Goal: Information Seeking & Learning: Learn about a topic

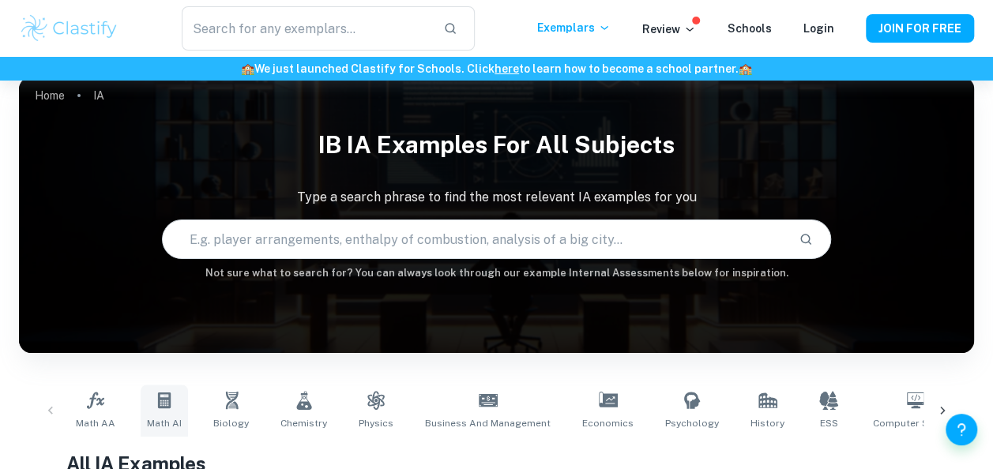
scroll to position [103, 0]
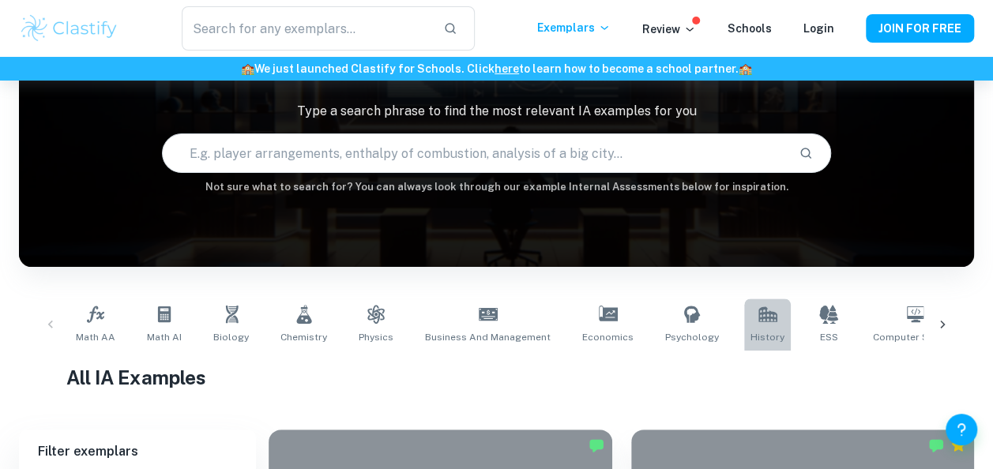
click at [750, 332] on span "History" at bounding box center [767, 337] width 34 height 14
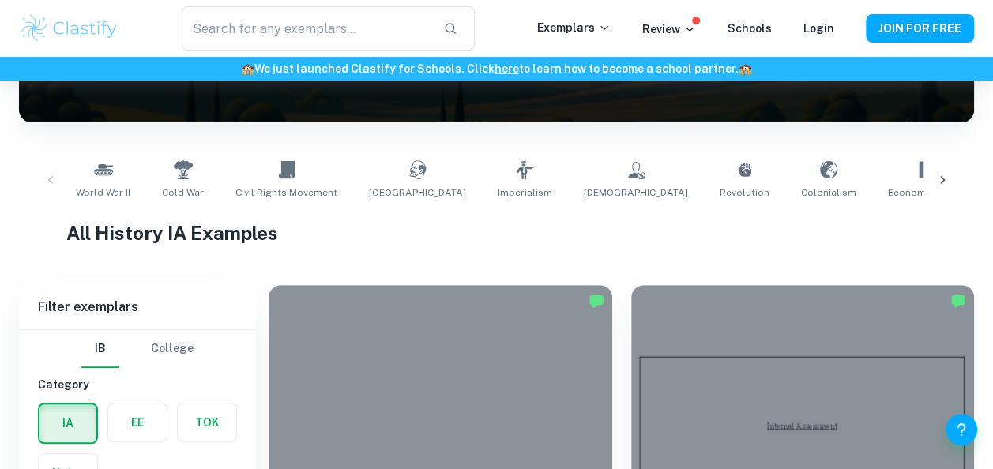
scroll to position [239, 0]
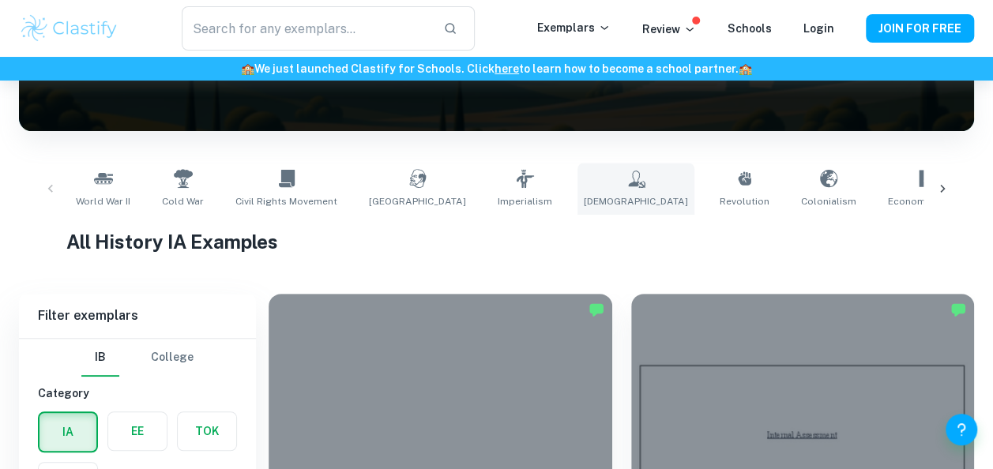
click at [577, 174] on link "[DEMOGRAPHIC_DATA]" at bounding box center [635, 189] width 117 height 52
type input "[DEMOGRAPHIC_DATA]"
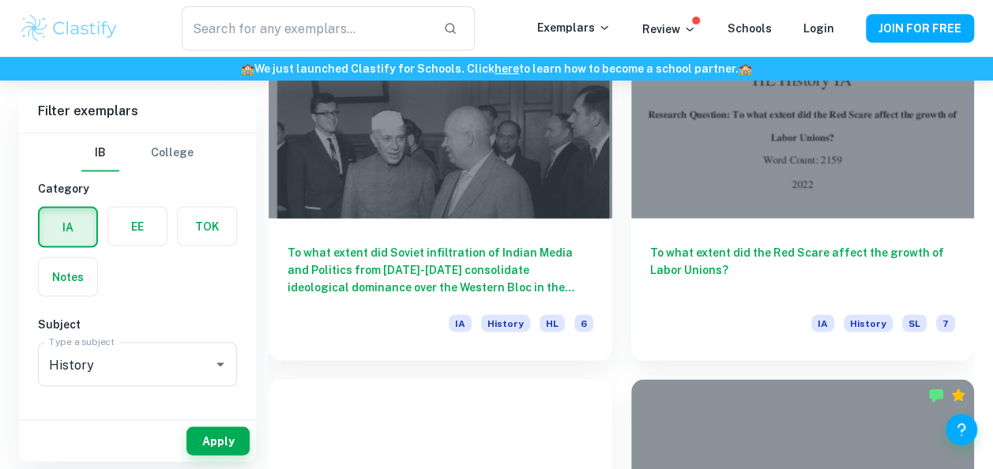
scroll to position [1410, 0]
click at [627, 355] on div "To what extent did the Red Scare affect the growth of Labor Unions? IA History …" at bounding box center [793, 150] width 362 height 419
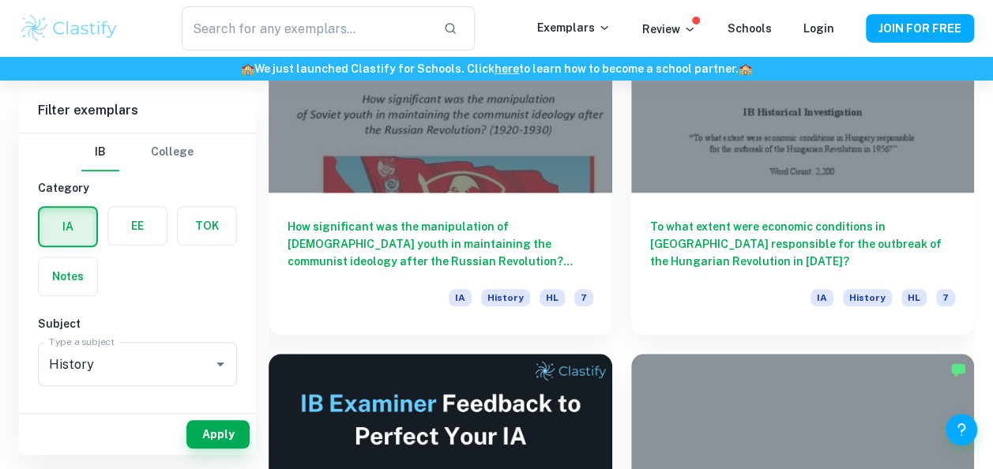
scroll to position [82, 0]
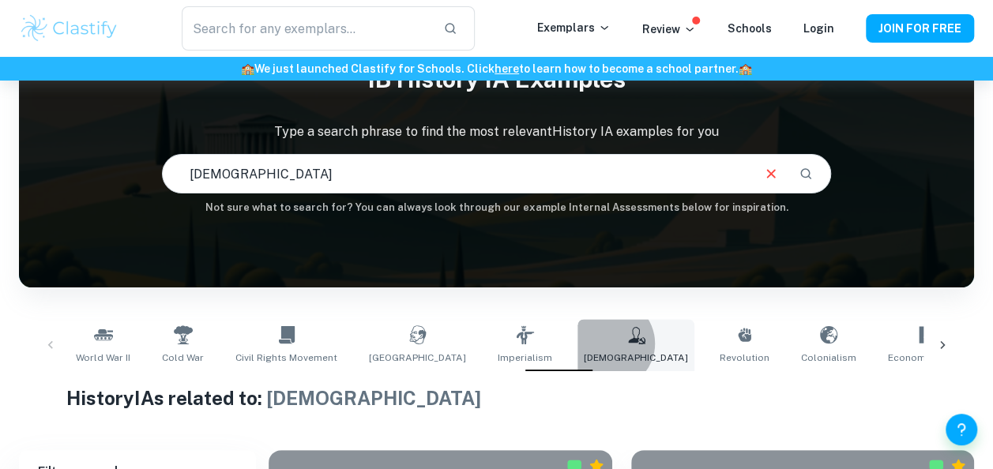
click at [626, 344] on icon at bounding box center [635, 334] width 19 height 19
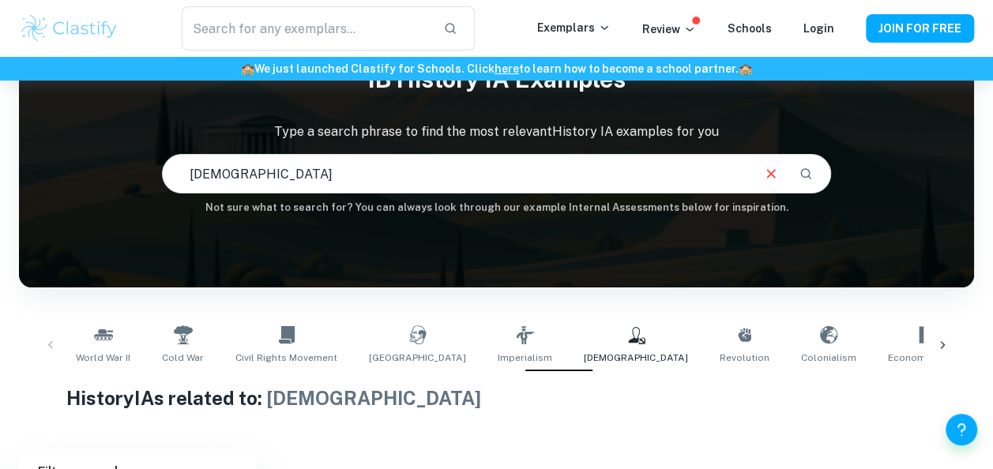
scroll to position [0, 0]
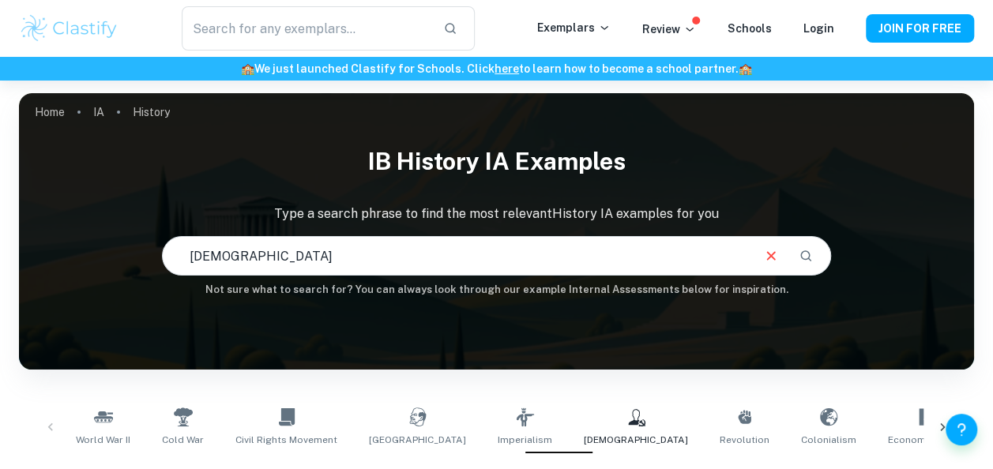
drag, startPoint x: 479, startPoint y: 265, endPoint x: 120, endPoint y: 299, distance: 360.1
click at [120, 299] on div "IB History IA examples Type a search phrase to find the most relevant History I…" at bounding box center [496, 223] width 955 height 173
type input "[GEOGRAPHIC_DATA]"
click at [261, 263] on input "[GEOGRAPHIC_DATA]" at bounding box center [456, 256] width 586 height 44
drag, startPoint x: 465, startPoint y: 248, endPoint x: 180, endPoint y: 234, distance: 285.5
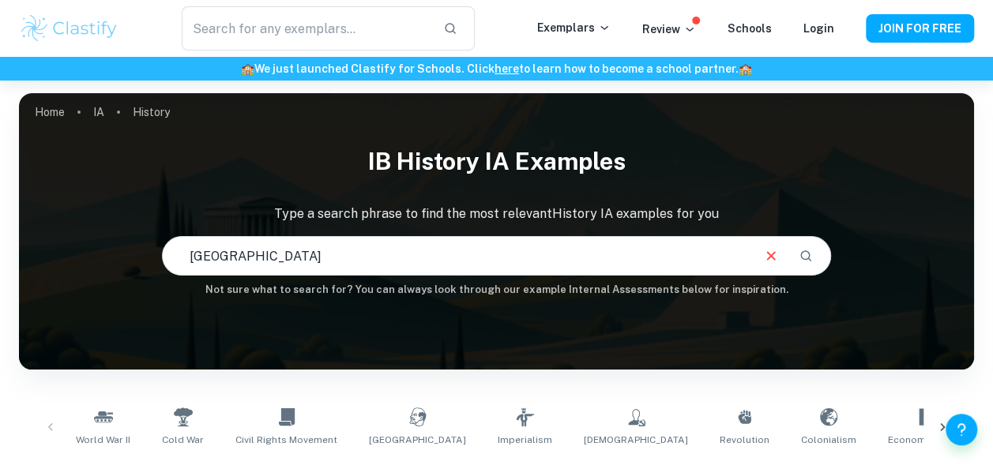
click at [180, 234] on input "[GEOGRAPHIC_DATA]" at bounding box center [456, 256] width 586 height 44
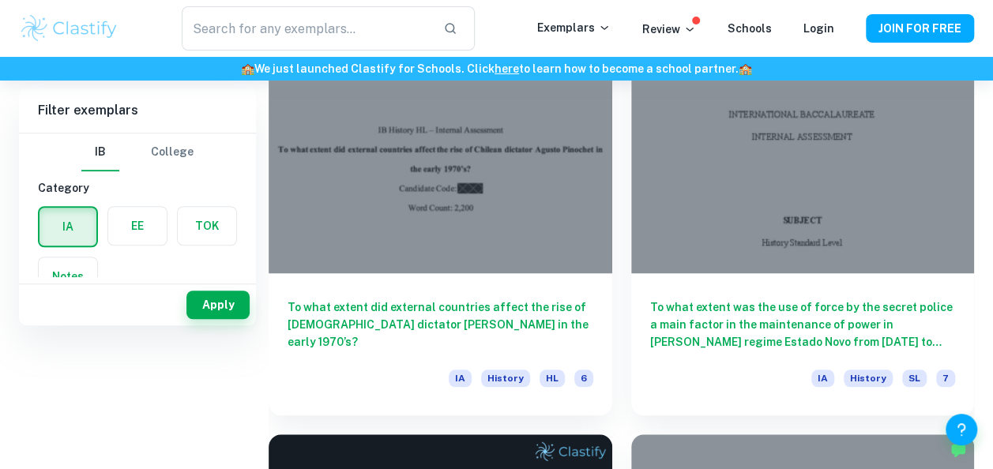
scroll to position [57, 0]
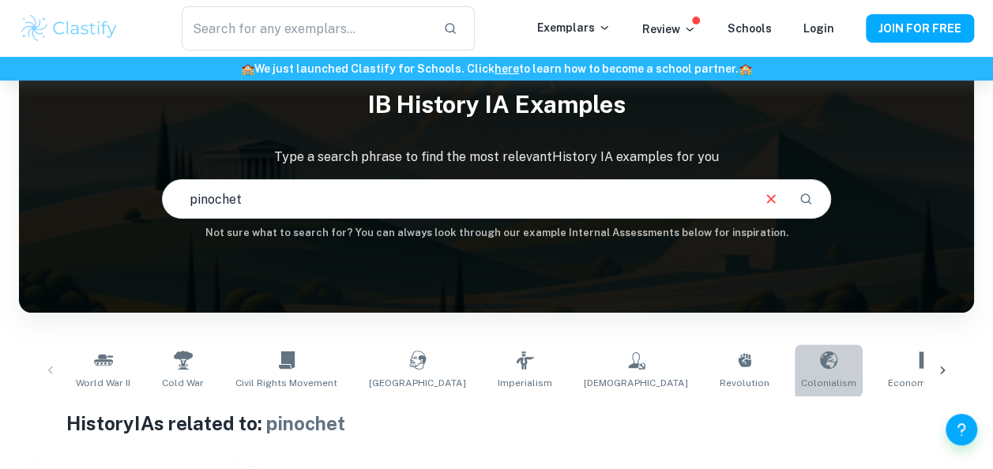
click at [794, 366] on link "Colonialism" at bounding box center [828, 370] width 68 height 52
type input "Colonialism"
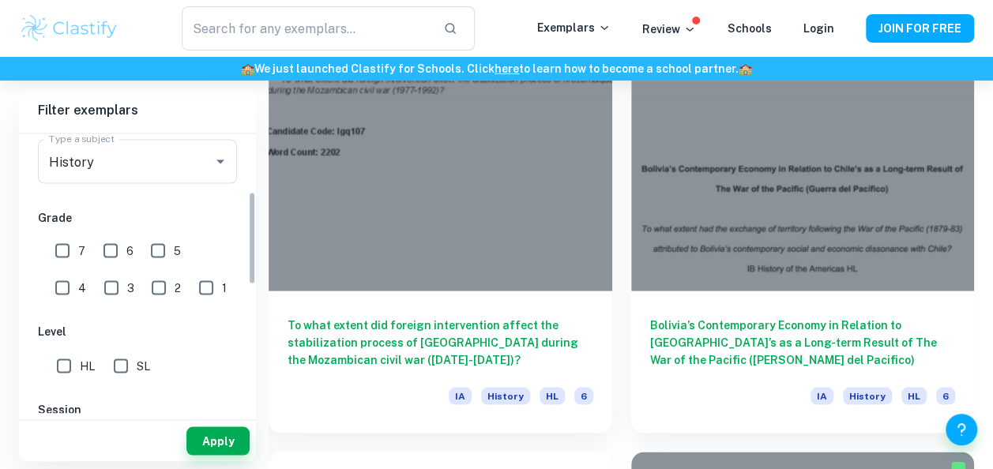
scroll to position [206, 0]
click at [50, 240] on input "7" at bounding box center [63, 247] width 32 height 32
checkbox input "true"
click at [113, 240] on input "6" at bounding box center [111, 247] width 32 height 32
checkbox input "true"
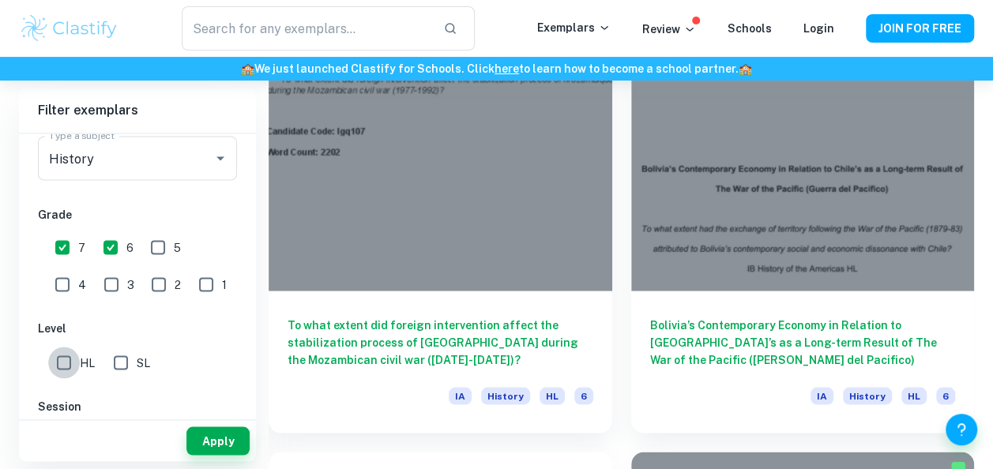
click at [66, 354] on input "HL" at bounding box center [64, 363] width 32 height 32
checkbox input "true"
click at [126, 363] on input "SL" at bounding box center [121, 363] width 32 height 32
checkbox input "false"
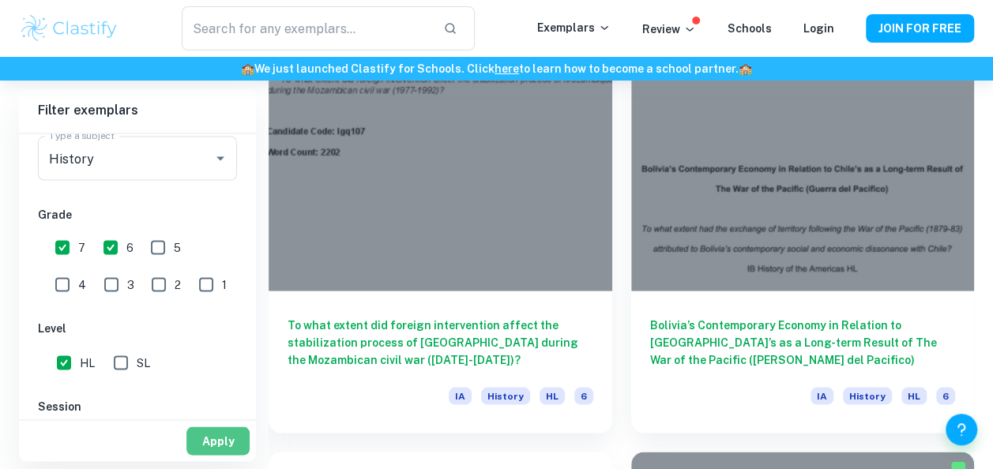
click at [242, 436] on button "Apply" at bounding box center [217, 440] width 63 height 28
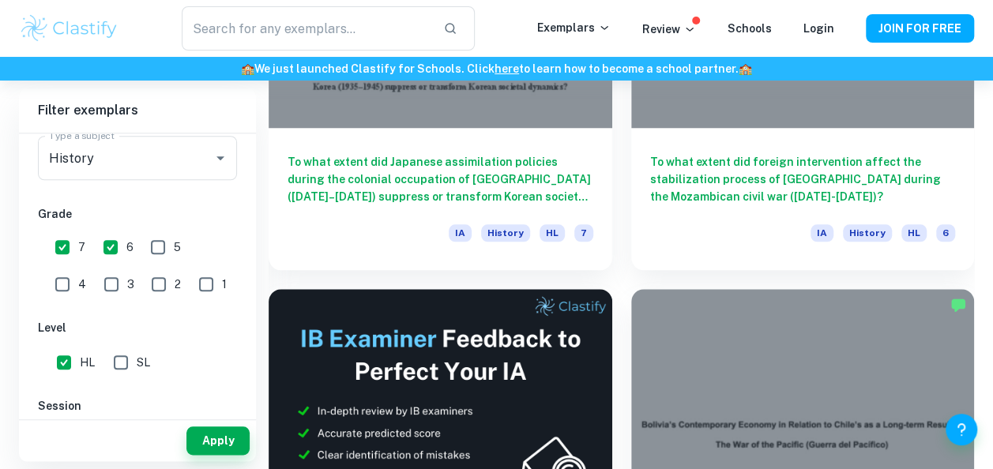
scroll to position [662, 0]
